Goal: Task Accomplishment & Management: Use online tool/utility

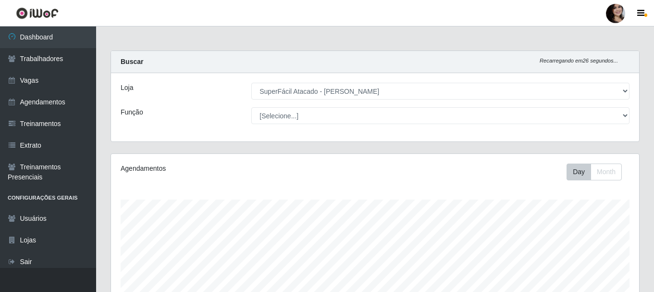
select select "399"
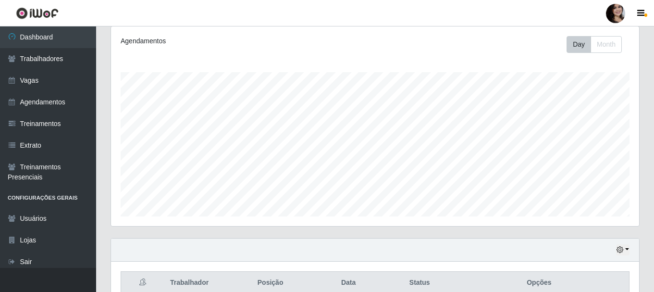
scroll to position [199, 528]
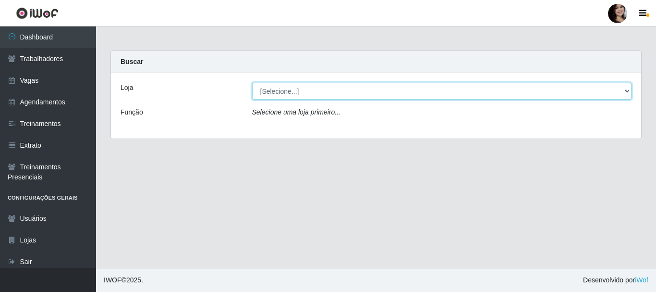
click at [628, 96] on select "[Selecione...] SuperFácil Atacado - João Pessoa" at bounding box center [442, 91] width 380 height 17
select select "399"
click at [252, 83] on select "[Selecione...] SuperFácil Atacado - João Pessoa" at bounding box center [442, 91] width 380 height 17
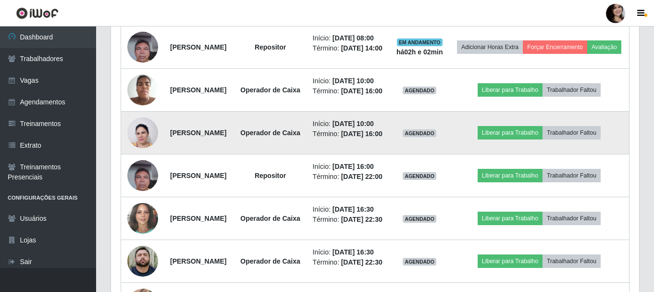
scroll to position [577, 0]
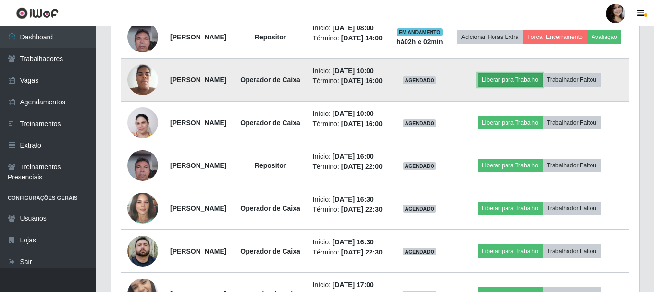
click at [521, 87] on button "Liberar para Trabalho" at bounding box center [510, 79] width 65 height 13
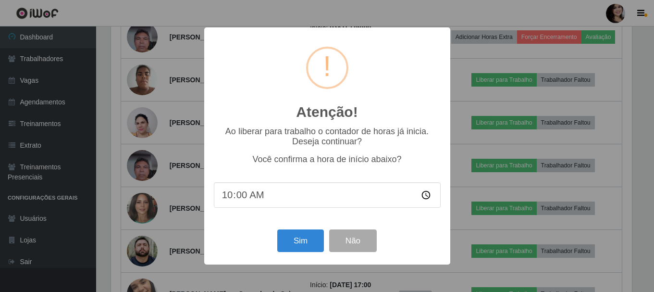
scroll to position [199, 523]
click at [309, 243] on button "Sim" at bounding box center [301, 240] width 47 height 23
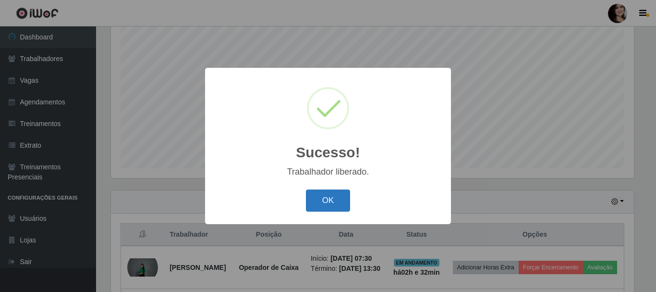
click at [322, 198] on button "OK" at bounding box center [328, 200] width 45 height 23
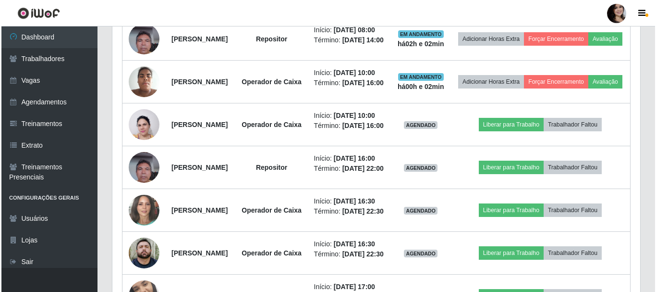
scroll to position [656, 0]
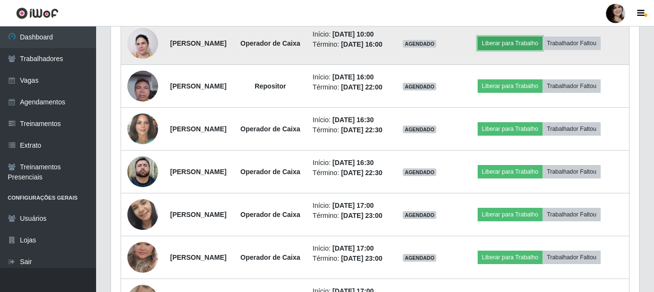
click at [514, 50] on button "Liberar para Trabalho" at bounding box center [510, 43] width 65 height 13
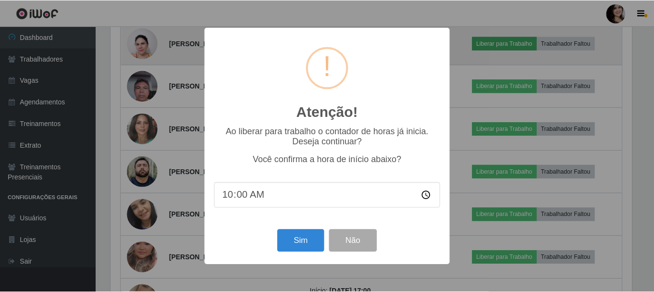
scroll to position [199, 523]
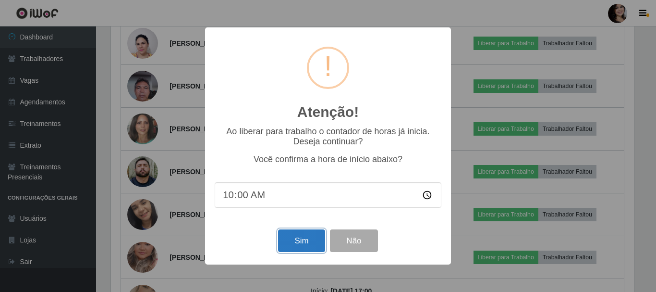
click at [309, 239] on button "Sim" at bounding box center [301, 240] width 47 height 23
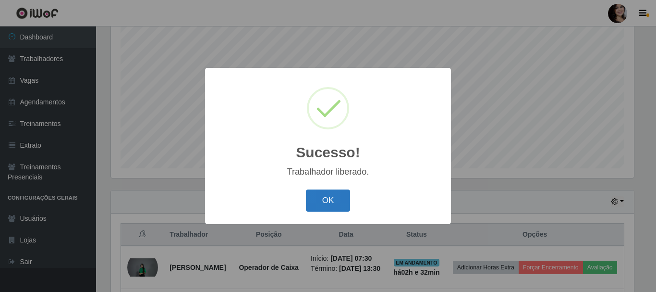
click at [338, 201] on button "OK" at bounding box center [328, 200] width 45 height 23
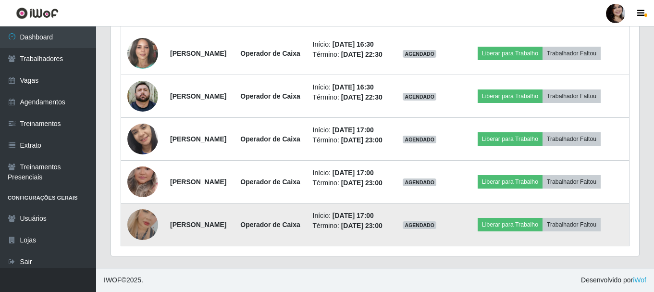
scroll to position [956, 0]
